Goal: Ask a question

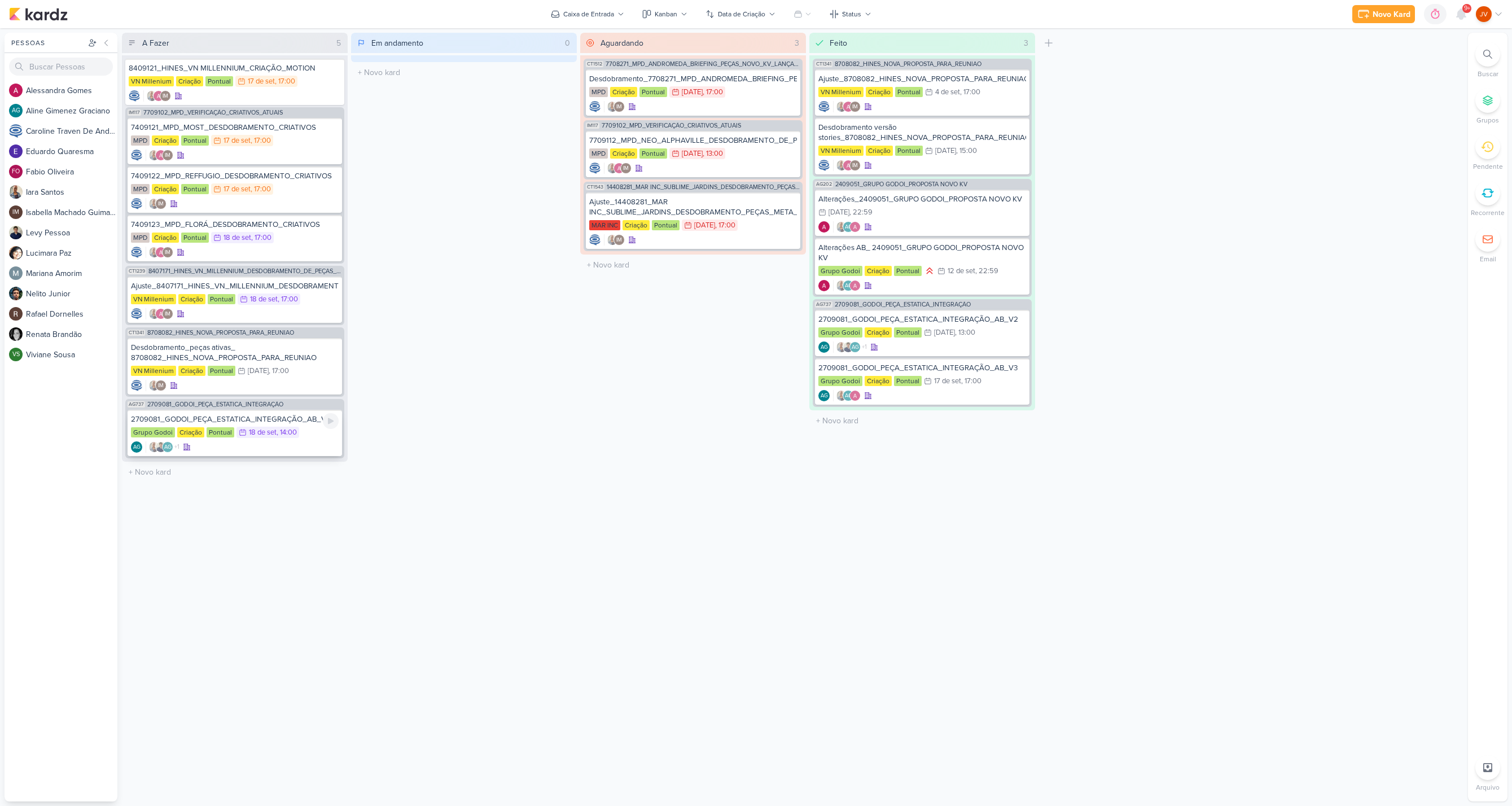
click at [270, 417] on div "2709081_GODOI_PEÇA_ESTATICA_INTEGRAÇÃO_AB_V4" at bounding box center [234, 420] width 207 height 10
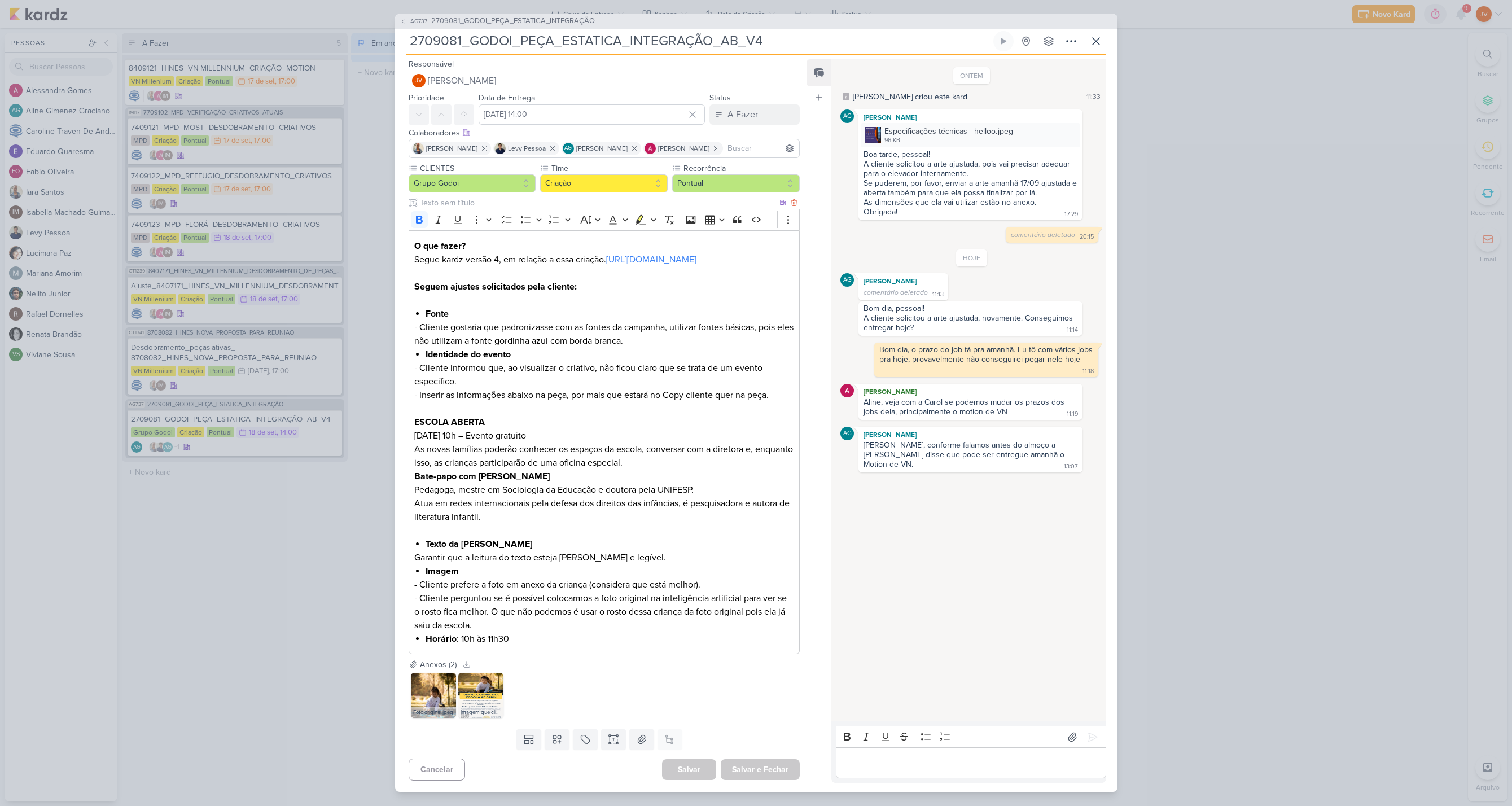
scroll to position [19, 0]
click at [432, 700] on img at bounding box center [433, 695] width 45 height 45
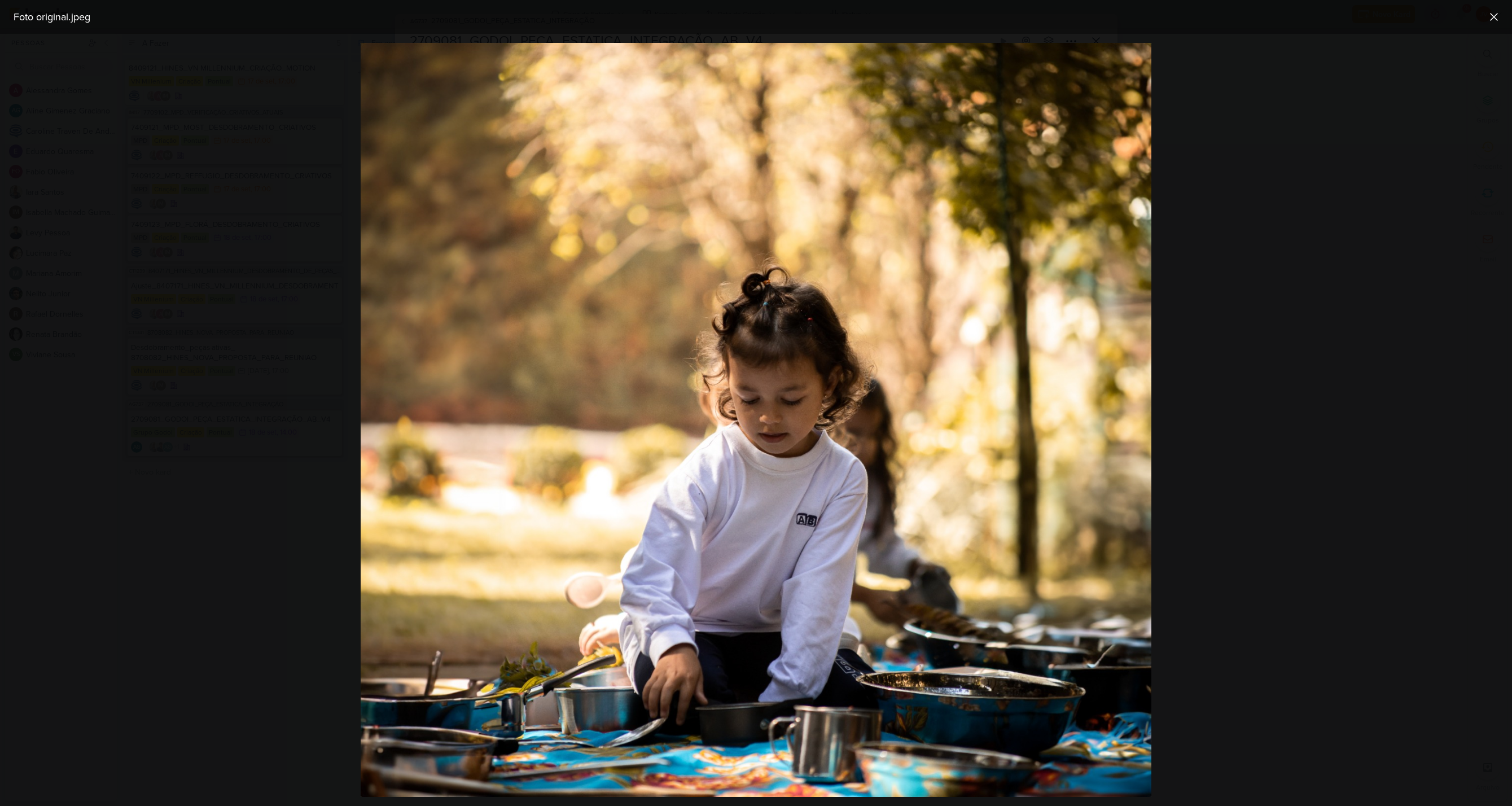
click at [1227, 235] on div at bounding box center [756, 420] width 1512 height 772
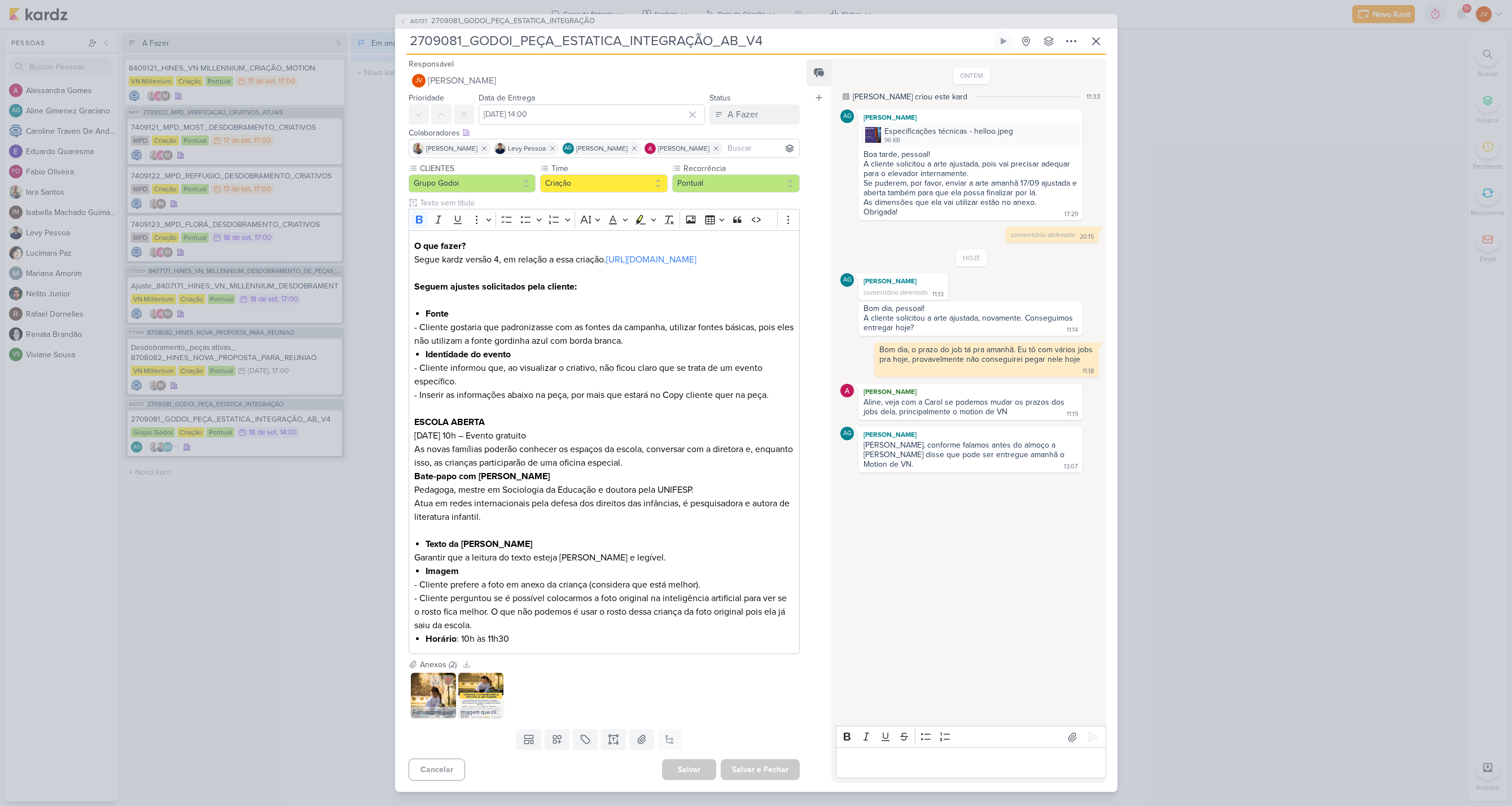
click at [427, 699] on img at bounding box center [433, 695] width 45 height 45
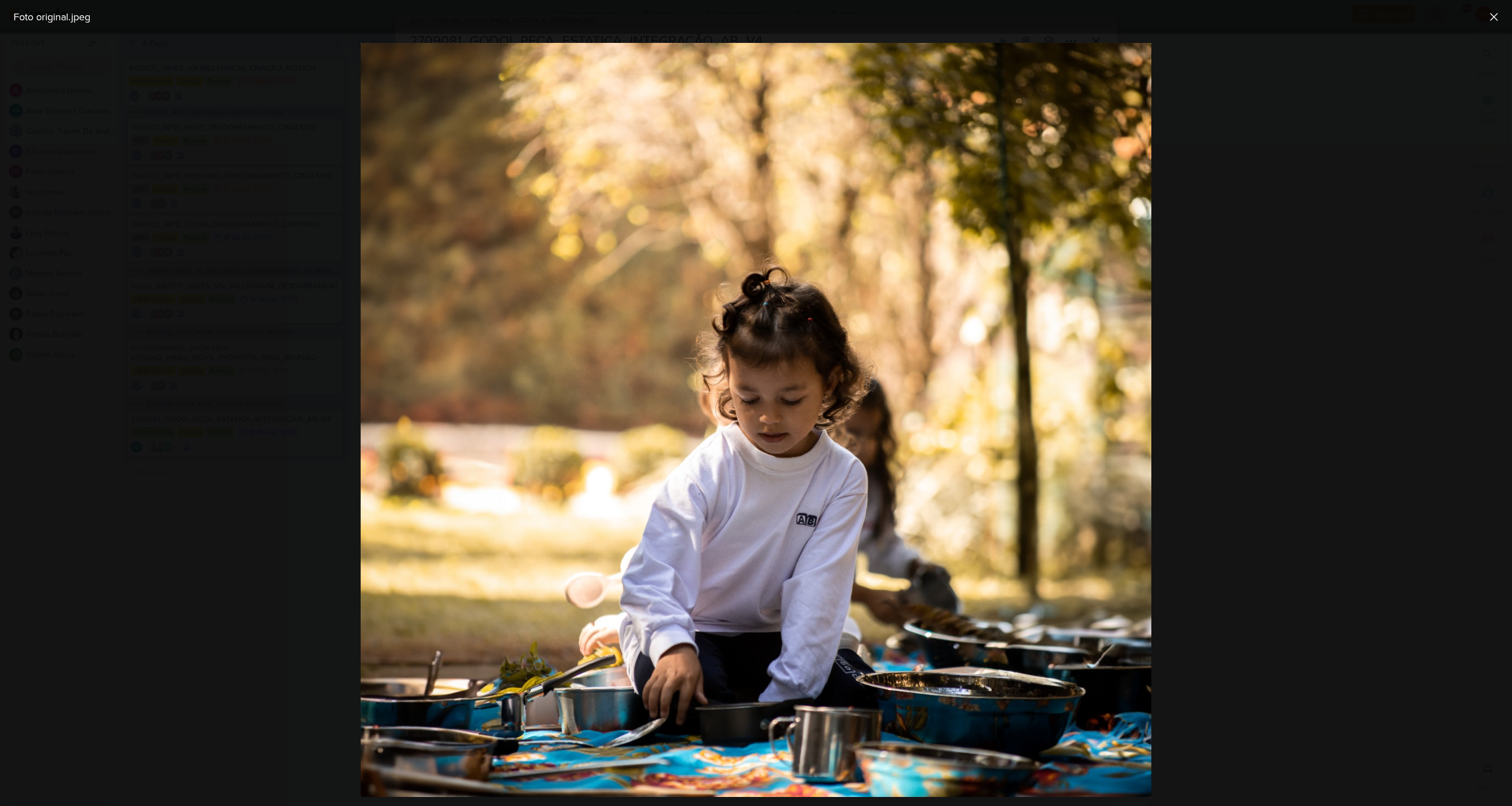
click at [1247, 249] on div at bounding box center [756, 420] width 1512 height 772
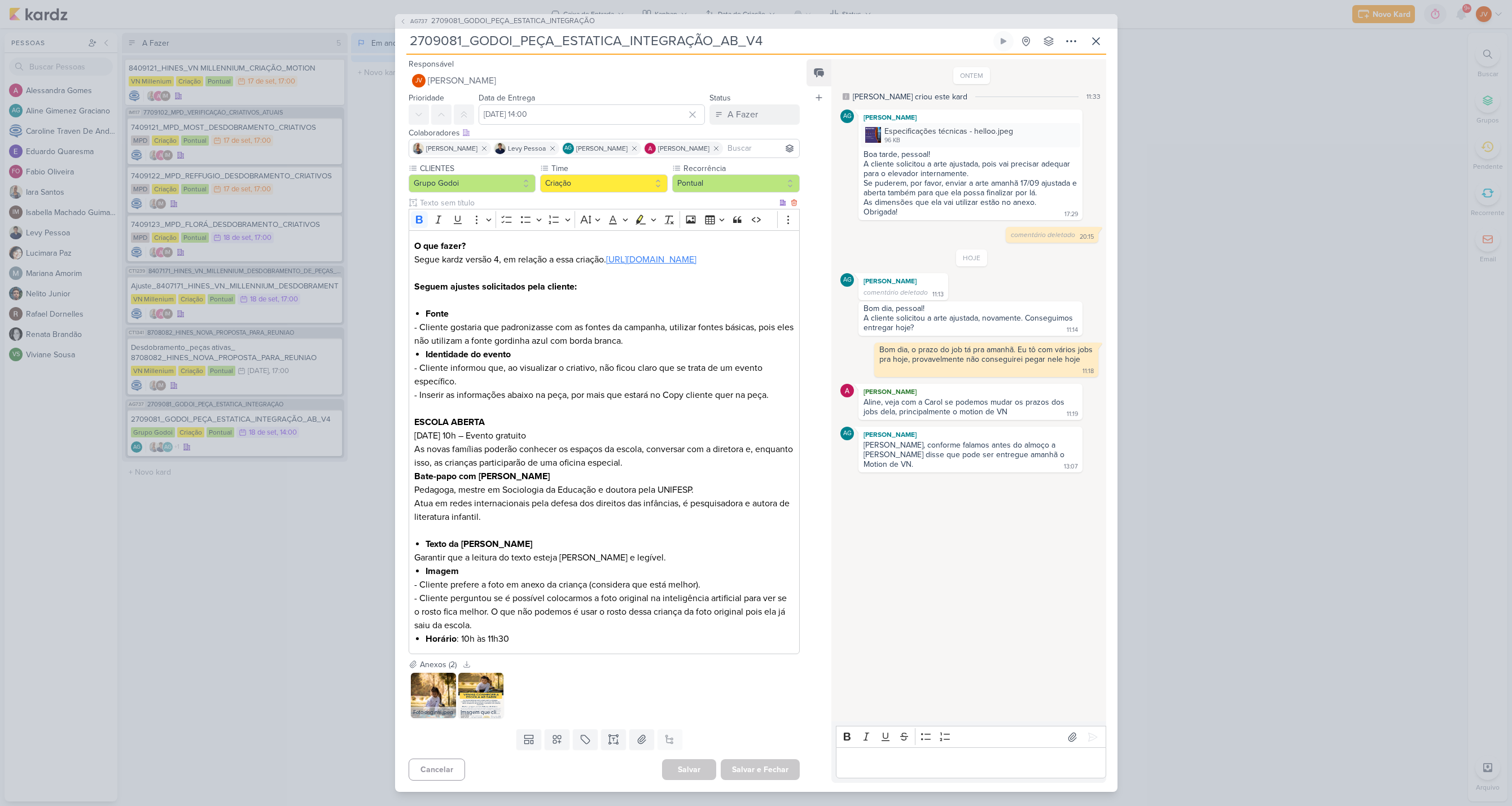
click at [645, 254] on link "[URL][DOMAIN_NAME]" at bounding box center [652, 259] width 90 height 11
click at [638, 254] on link "[URL][DOMAIN_NAME]" at bounding box center [652, 259] width 90 height 11
click at [863, 767] on p "Editor editing area: main" at bounding box center [971, 763] width 258 height 14
click at [916, 768] on p "Esse material" at bounding box center [971, 763] width 258 height 14
drag, startPoint x: 1092, startPoint y: 768, endPoint x: 817, endPoint y: 758, distance: 275.2
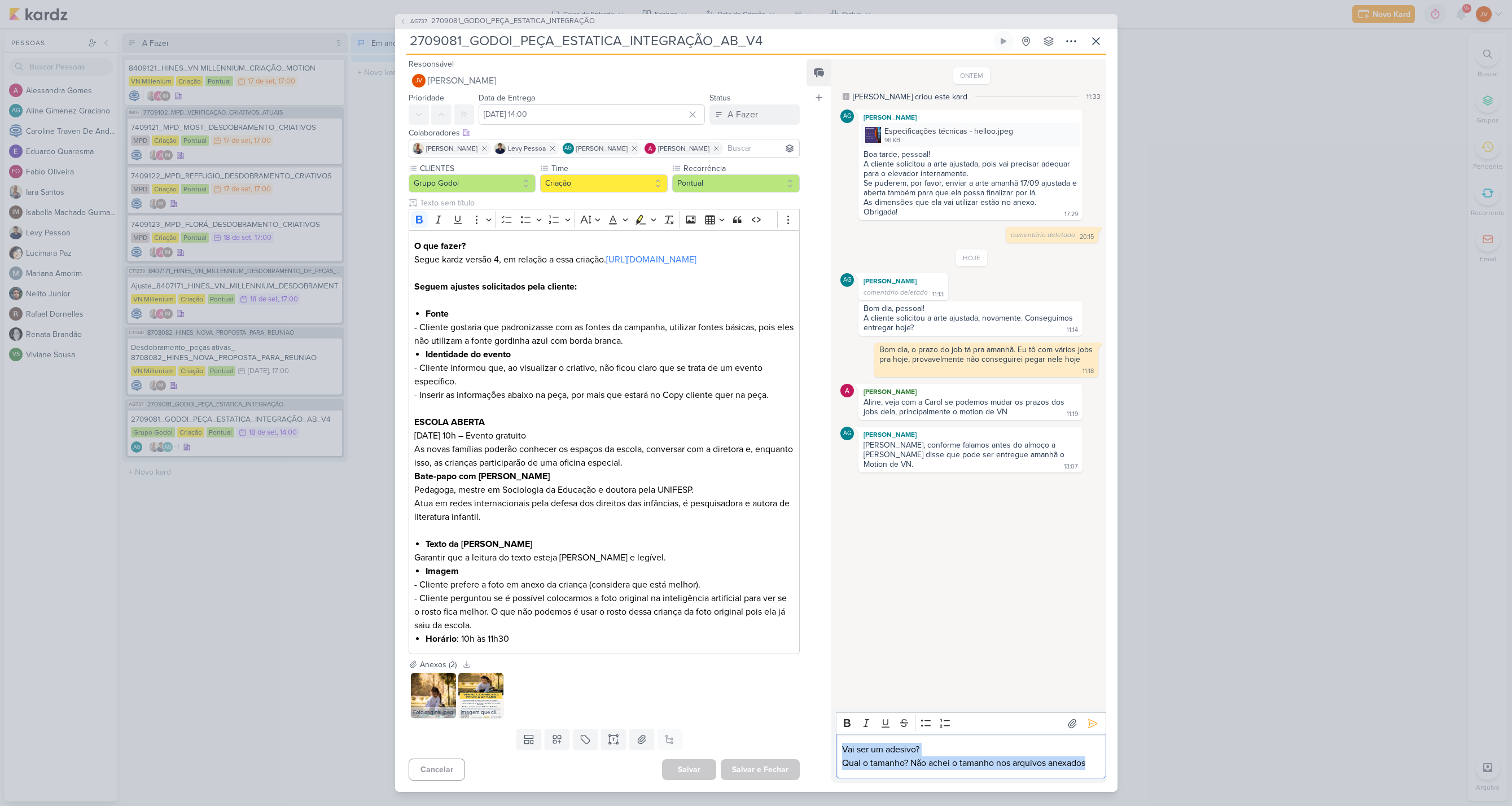
click at [812, 757] on div "Feed Atrelar email Solte o email para atrelar ao kard ONTEM [PERSON_NAME] criou…" at bounding box center [956, 420] width 299 height 723
click at [244, 577] on div "AG737 2709081_GODOI_PEÇA_ESTATICA_INTEGRAÇÃO 2709081_GODOI_PEÇA_ESTATICA_INTEGR…" at bounding box center [756, 403] width 1512 height 806
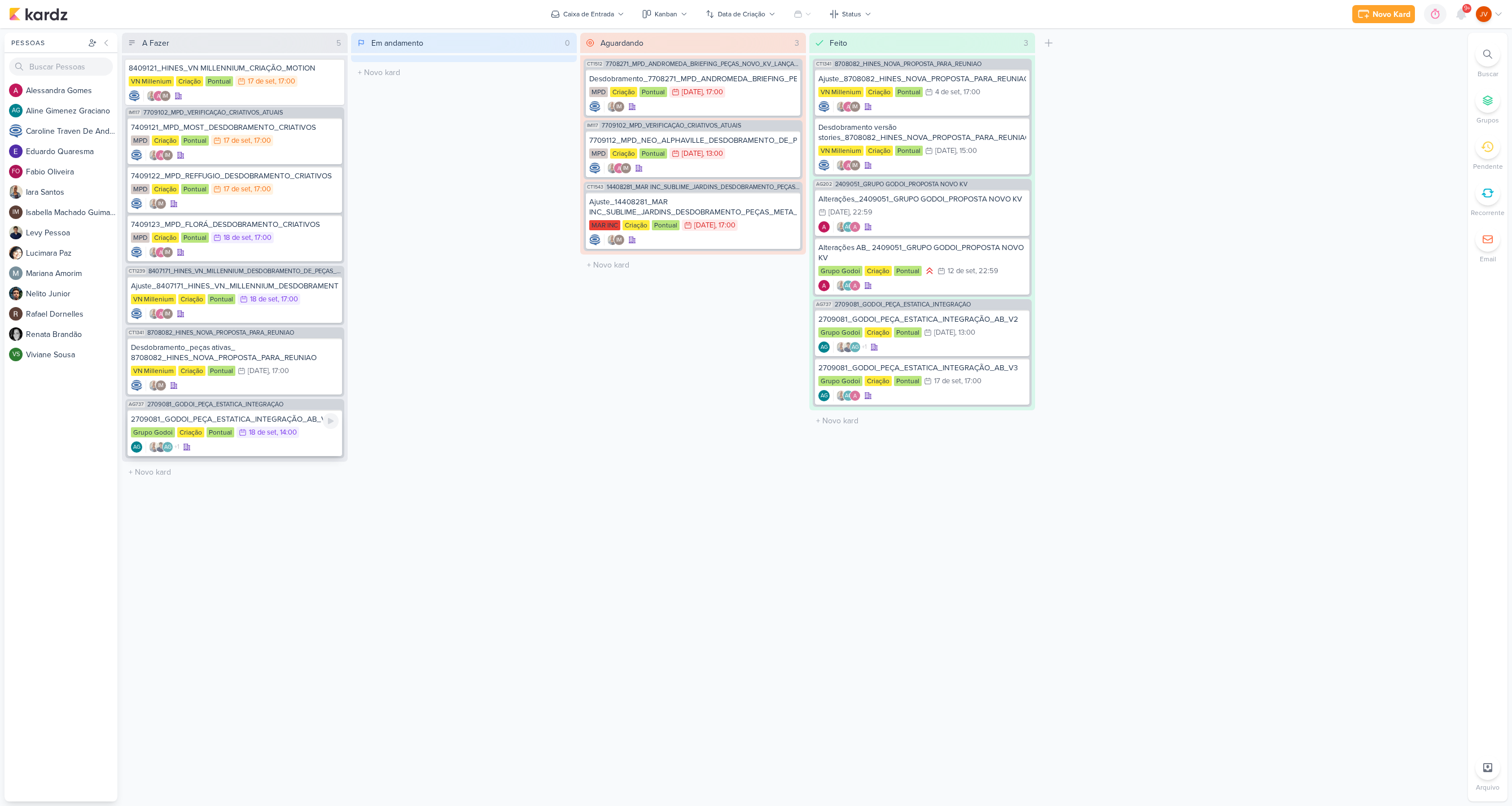
click at [218, 414] on div "2709081_GODOI_PEÇA_ESTATICA_INTEGRAÇÃO_AB_V4 Grupo Godoi Criação Pontual 18/9 […" at bounding box center [235, 432] width 214 height 46
